Goal: Task Accomplishment & Management: Use online tool/utility

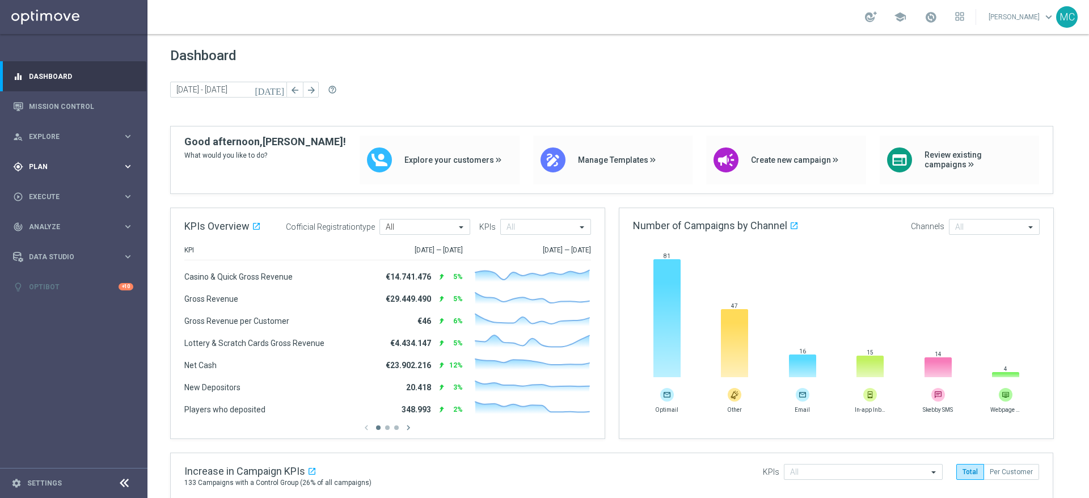
click at [128, 167] on icon "keyboard_arrow_right" at bounding box center [127, 166] width 11 height 11
click at [128, 138] on icon "keyboard_arrow_right" at bounding box center [127, 136] width 11 height 11
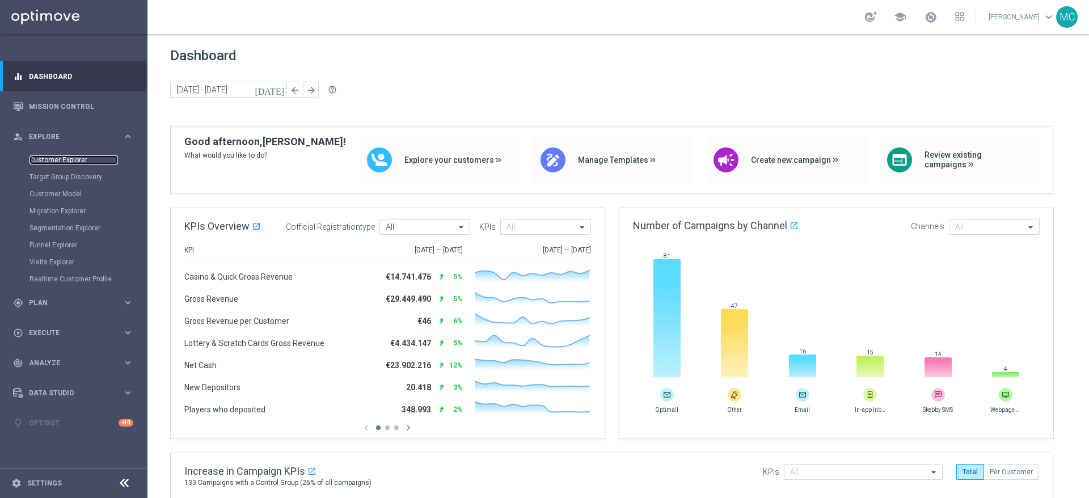
click at [57, 158] on link "Customer Explorer" at bounding box center [73, 159] width 88 height 9
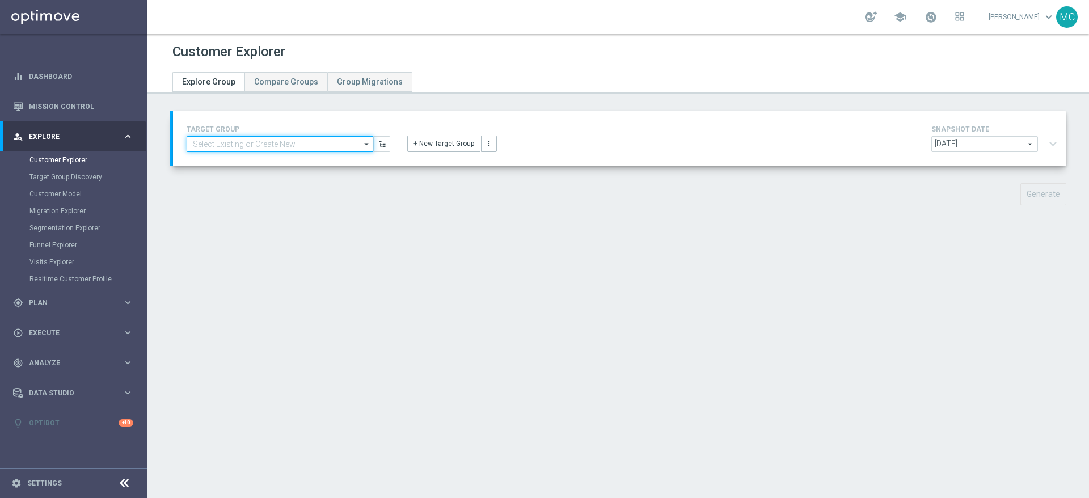
click at [310, 142] on input at bounding box center [280, 144] width 187 height 16
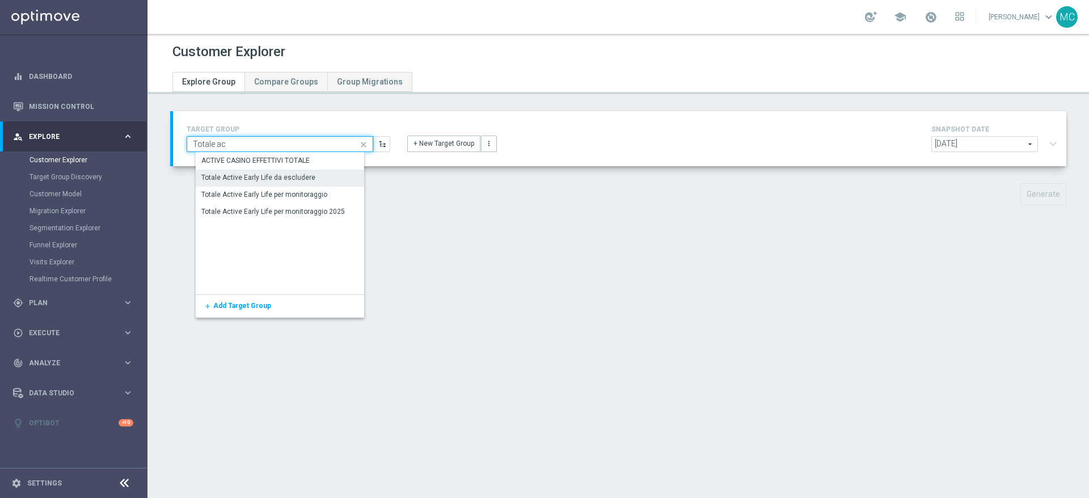
type input "Totale ac"
click at [299, 181] on div "Totale Active Early Life da escludere" at bounding box center [258, 177] width 114 height 10
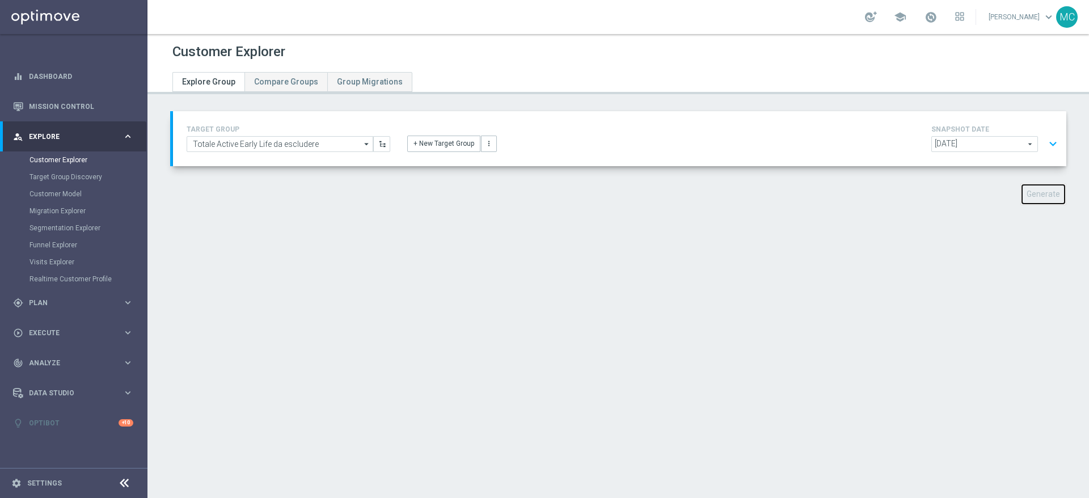
click at [1020, 193] on button "Generate" at bounding box center [1043, 194] width 46 height 22
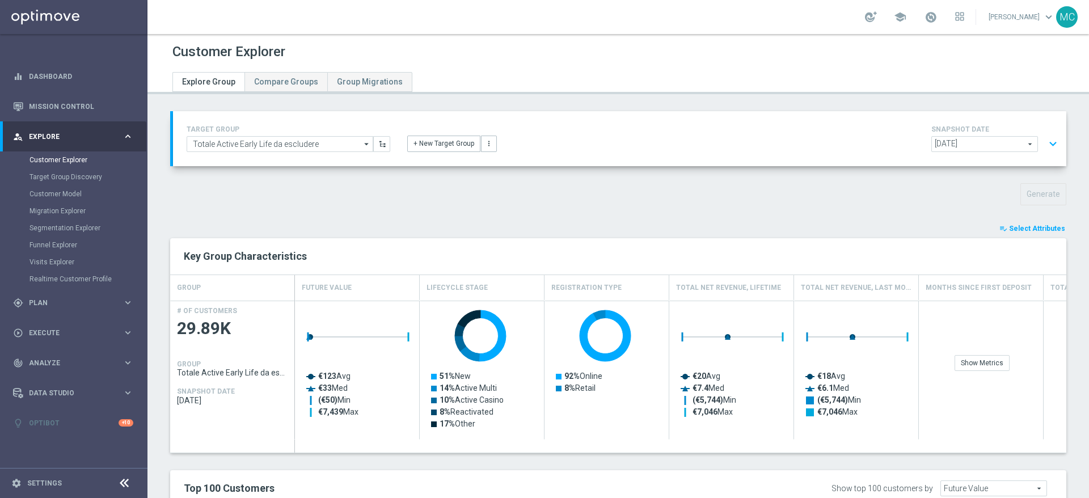
click at [1026, 223] on button "playlist_add_check Select Attributes" at bounding box center [1032, 228] width 68 height 12
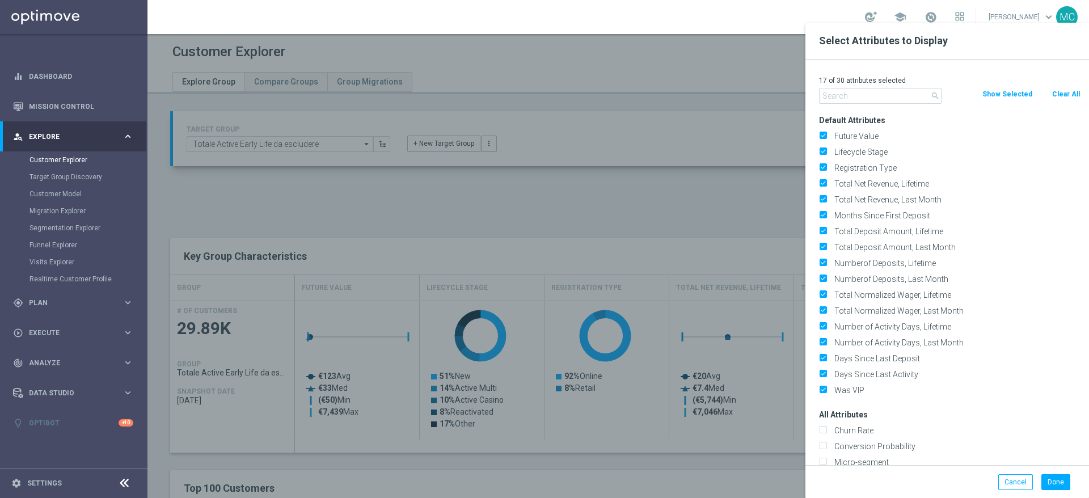
click at [1063, 94] on button "Clear All" at bounding box center [1066, 94] width 30 height 12
checkbox input "false"
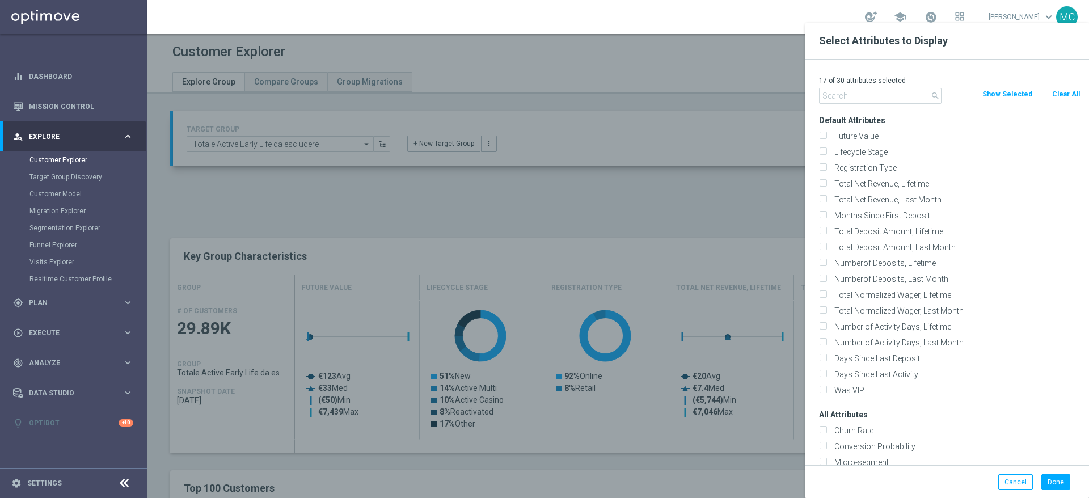
checkbox input "false"
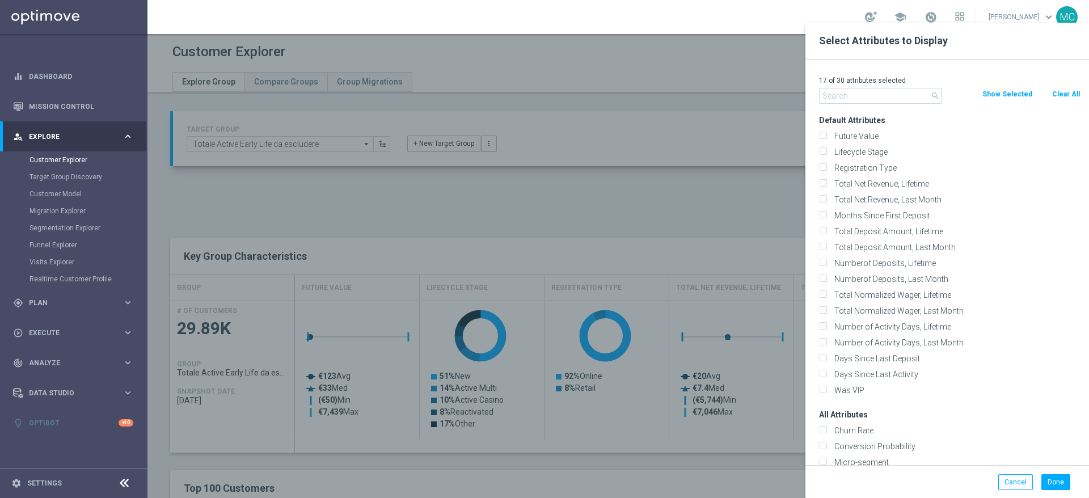
checkbox input "false"
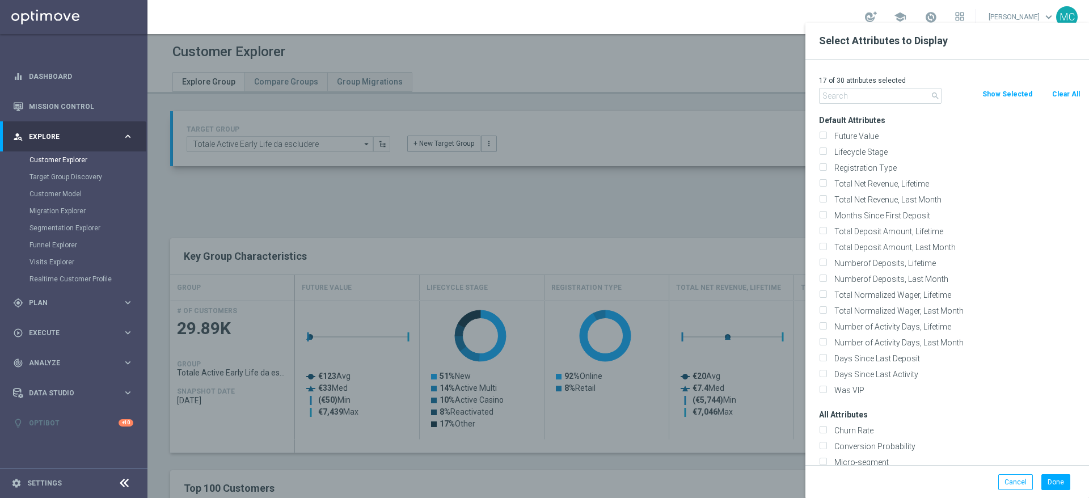
checkbox input "false"
click at [905, 91] on input "text" at bounding box center [880, 96] width 122 height 16
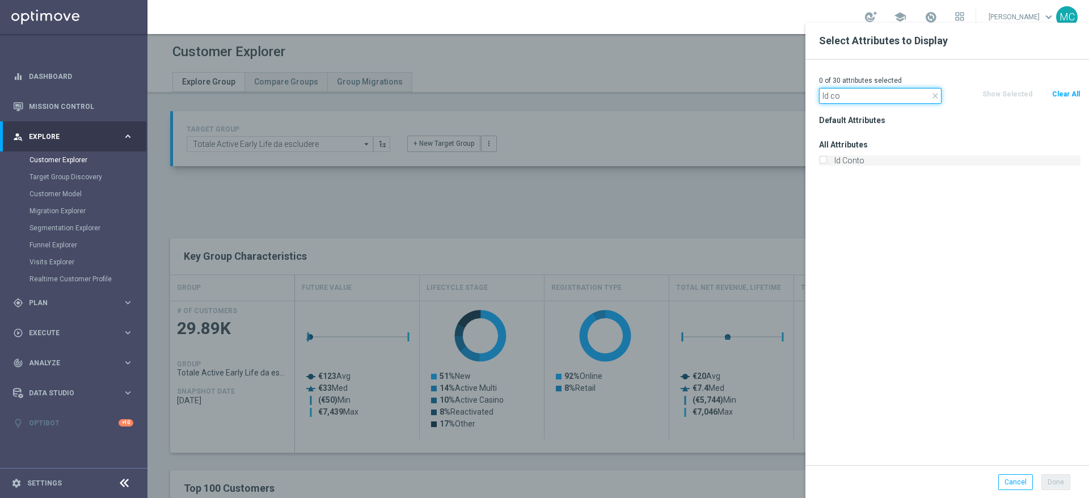
type input "Id co"
click at [820, 158] on input "Id Conto" at bounding box center [822, 161] width 7 height 7
checkbox input "true"
click at [1058, 485] on button "Done" at bounding box center [1055, 482] width 29 height 16
type input "Search"
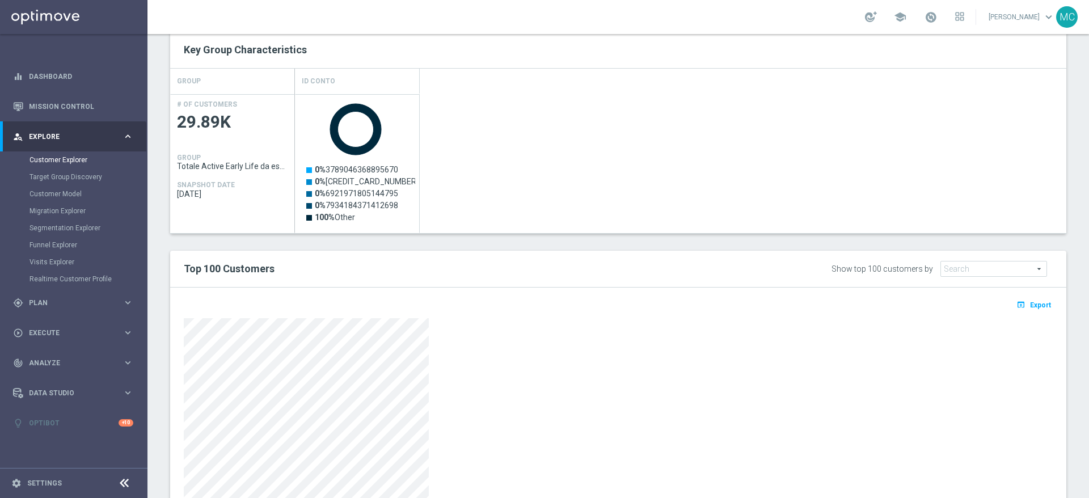
scroll to position [301, 0]
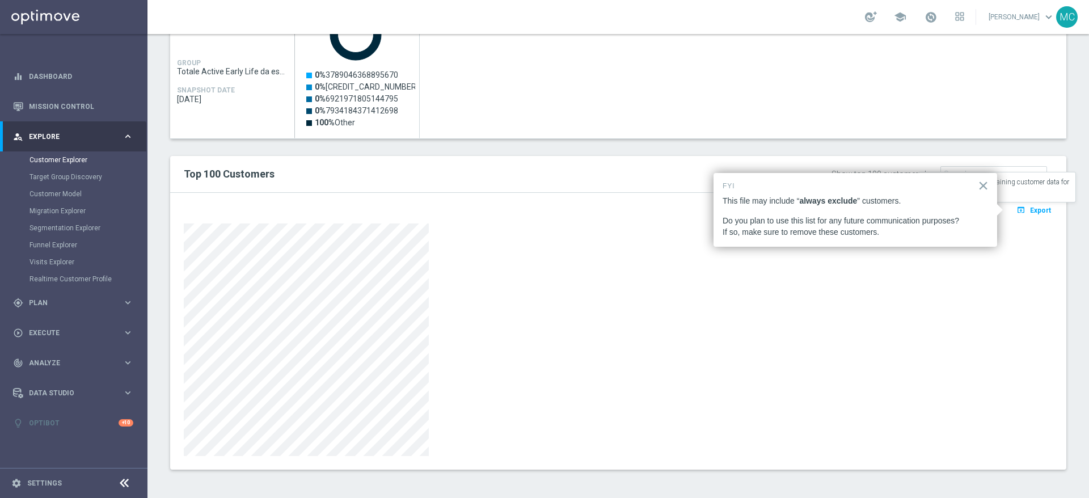
click at [1030, 206] on span "Export" at bounding box center [1040, 210] width 21 height 8
